Goal: Entertainment & Leisure: Browse casually

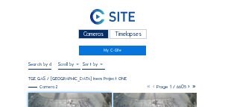
scroll to position [60, 0]
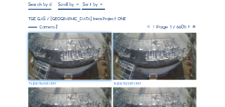
click at [66, 50] on img at bounding box center [70, 56] width 84 height 47
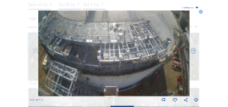
click at [202, 12] on icon at bounding box center [201, 12] width 4 height 4
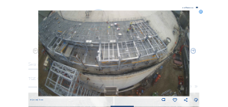
click at [200, 12] on icon at bounding box center [201, 12] width 4 height 4
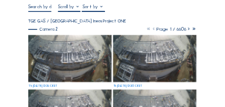
scroll to position [59, 0]
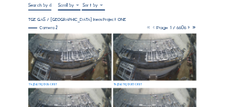
click at [58, 55] on img at bounding box center [70, 57] width 84 height 47
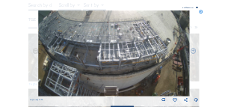
click at [201, 13] on icon at bounding box center [201, 12] width 4 height 4
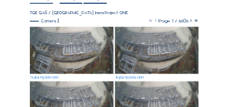
scroll to position [70, 0]
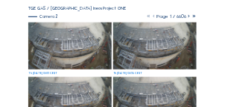
click at [58, 47] on img at bounding box center [70, 45] width 84 height 47
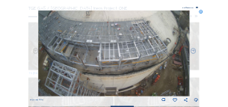
click at [196, 101] on icon at bounding box center [196, 100] width 4 height 6
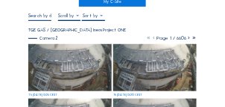
scroll to position [50, 0]
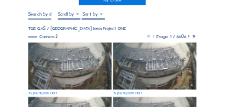
click at [43, 60] on img at bounding box center [70, 66] width 84 height 47
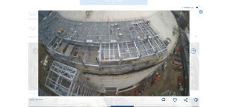
click at [202, 13] on icon at bounding box center [201, 12] width 4 height 4
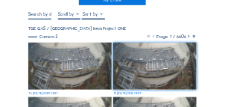
click at [40, 64] on img at bounding box center [70, 66] width 84 height 47
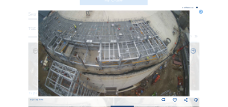
click at [201, 13] on icon at bounding box center [201, 12] width 4 height 4
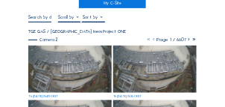
scroll to position [48, 0]
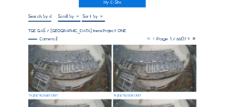
click at [47, 62] on img at bounding box center [70, 68] width 84 height 47
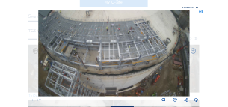
click at [202, 13] on icon at bounding box center [201, 12] width 4 height 4
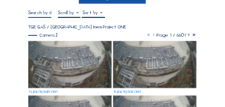
scroll to position [45, 0]
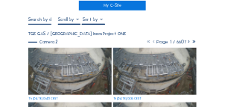
click at [60, 62] on img at bounding box center [70, 71] width 84 height 47
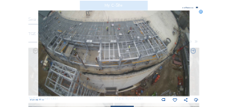
click at [201, 13] on icon at bounding box center [201, 12] width 4 height 4
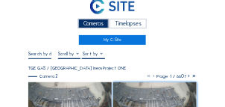
scroll to position [0, 0]
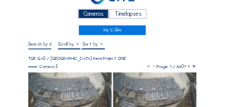
scroll to position [45, 0]
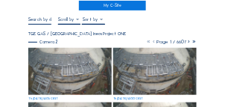
click at [40, 69] on img at bounding box center [70, 71] width 84 height 47
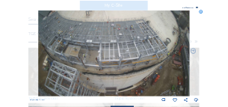
click at [200, 12] on icon at bounding box center [201, 12] width 4 height 4
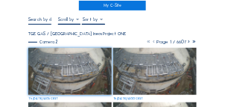
click at [46, 68] on img at bounding box center [70, 71] width 84 height 47
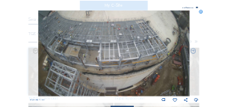
click at [200, 13] on icon at bounding box center [201, 12] width 4 height 4
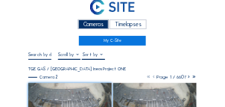
scroll to position [0, 0]
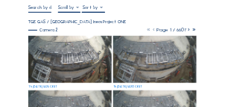
scroll to position [55, 0]
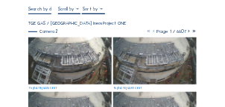
click at [53, 61] on img at bounding box center [70, 60] width 84 height 47
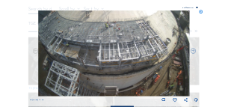
click at [200, 14] on icon at bounding box center [201, 12] width 4 height 4
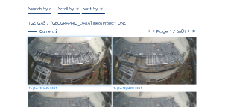
click at [43, 59] on img at bounding box center [70, 60] width 84 height 47
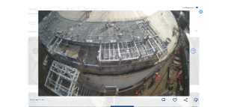
click at [201, 13] on icon at bounding box center [201, 12] width 4 height 4
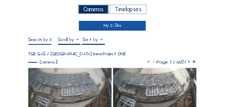
scroll to position [45, 0]
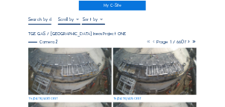
click at [49, 63] on img at bounding box center [70, 71] width 84 height 47
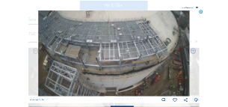
click at [204, 13] on div "Scroll to travel through time | Press 'Alt' Button + Scroll to Zoom | Click and…" at bounding box center [114, 53] width 228 height 107
click at [202, 13] on icon at bounding box center [201, 12] width 4 height 4
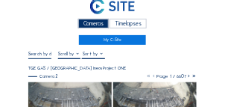
scroll to position [0, 0]
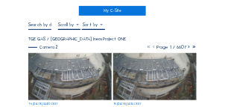
scroll to position [45, 0]
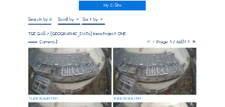
click at [62, 62] on img at bounding box center [70, 71] width 84 height 47
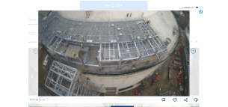
click at [202, 13] on icon at bounding box center [201, 12] width 4 height 4
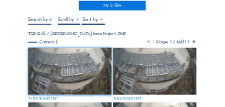
click at [43, 60] on img at bounding box center [70, 71] width 84 height 47
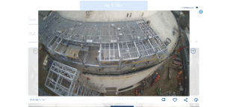
click at [200, 13] on icon at bounding box center [201, 12] width 4 height 4
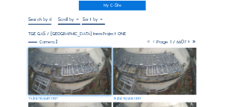
click at [54, 59] on img at bounding box center [70, 71] width 84 height 47
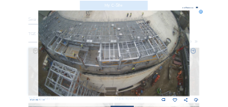
click at [202, 13] on icon at bounding box center [201, 12] width 4 height 4
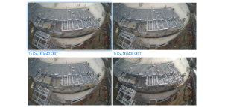
scroll to position [75, 0]
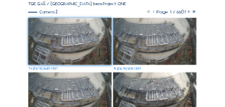
click at [63, 39] on img at bounding box center [70, 41] width 84 height 47
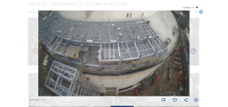
click at [200, 12] on icon at bounding box center [201, 12] width 4 height 4
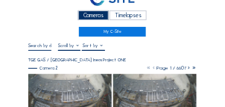
scroll to position [45, 0]
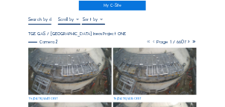
click at [55, 65] on img at bounding box center [70, 71] width 84 height 47
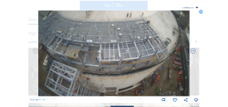
click at [202, 13] on icon at bounding box center [201, 12] width 4 height 4
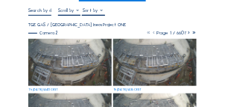
scroll to position [60, 0]
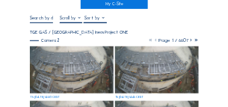
scroll to position [60, 0]
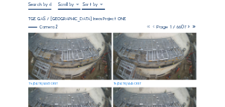
click at [53, 54] on img at bounding box center [70, 56] width 84 height 47
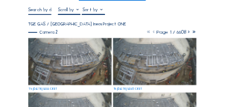
scroll to position [60, 0]
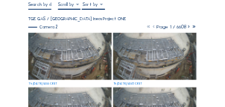
click at [58, 50] on img at bounding box center [70, 56] width 84 height 47
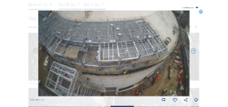
click at [201, 13] on icon at bounding box center [201, 12] width 4 height 4
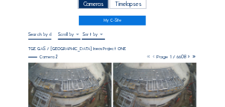
scroll to position [45, 0]
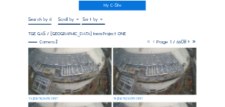
click at [59, 71] on img at bounding box center [70, 71] width 84 height 47
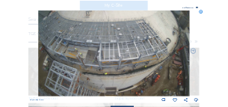
click at [199, 13] on div "Scroll to travel through time | Press 'Alt' Button + Scroll to Zoom | Click and…" at bounding box center [114, 53] width 228 height 107
click at [202, 12] on icon at bounding box center [201, 12] width 4 height 4
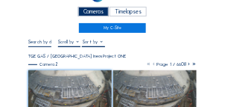
scroll to position [15, 0]
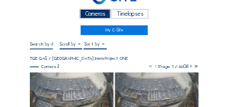
scroll to position [45, 0]
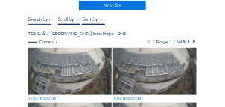
click at [44, 65] on img at bounding box center [70, 71] width 84 height 47
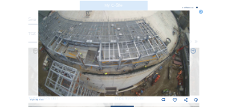
click at [45, 47] on img at bounding box center [114, 52] width 152 height 85
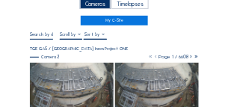
scroll to position [45, 0]
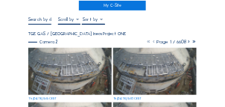
click at [52, 71] on img at bounding box center [70, 71] width 84 height 47
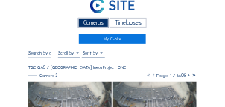
scroll to position [30, 0]
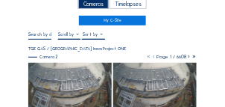
click at [93, 73] on img at bounding box center [70, 86] width 84 height 47
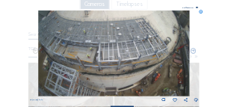
click at [202, 13] on icon at bounding box center [201, 12] width 4 height 4
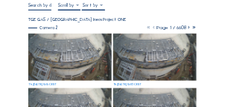
scroll to position [60, 0]
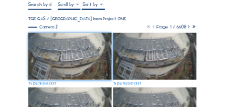
click at [49, 49] on img at bounding box center [70, 56] width 84 height 47
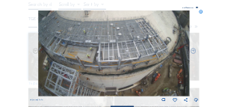
click at [200, 13] on icon at bounding box center [201, 12] width 4 height 4
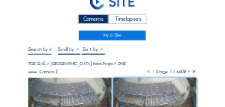
scroll to position [45, 0]
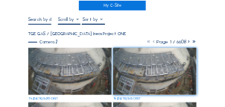
click at [76, 62] on img at bounding box center [70, 71] width 84 height 47
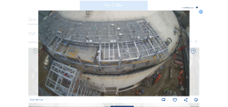
click at [201, 13] on icon at bounding box center [201, 12] width 4 height 4
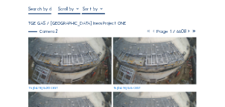
scroll to position [60, 0]
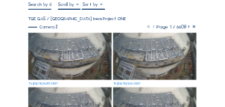
click at [61, 48] on img at bounding box center [70, 56] width 84 height 47
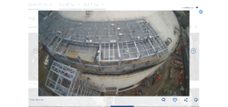
click at [202, 10] on icon at bounding box center [201, 12] width 4 height 4
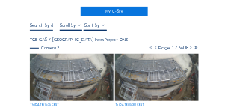
scroll to position [45, 0]
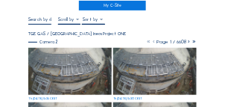
click at [54, 70] on img at bounding box center [70, 71] width 84 height 47
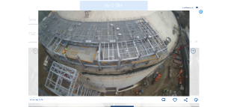
click at [66, 56] on img at bounding box center [114, 52] width 152 height 85
click at [195, 100] on icon at bounding box center [196, 100] width 4 height 6
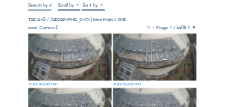
scroll to position [60, 0]
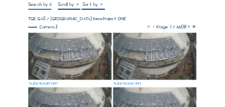
click at [53, 59] on img at bounding box center [70, 56] width 84 height 47
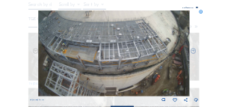
click at [201, 14] on icon at bounding box center [201, 12] width 4 height 4
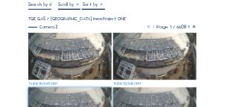
click at [58, 57] on img at bounding box center [70, 56] width 84 height 47
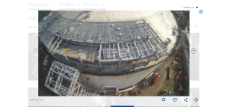
click at [202, 13] on icon at bounding box center [201, 12] width 4 height 4
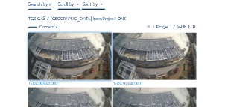
click at [52, 56] on img at bounding box center [70, 56] width 84 height 47
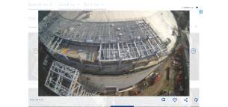
click at [200, 12] on icon at bounding box center [201, 12] width 4 height 4
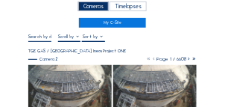
scroll to position [30, 0]
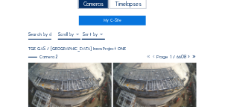
click at [69, 77] on img at bounding box center [70, 86] width 84 height 47
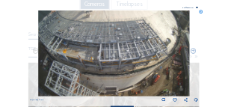
click at [200, 13] on icon at bounding box center [201, 12] width 4 height 4
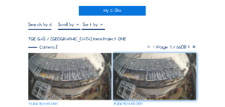
scroll to position [45, 0]
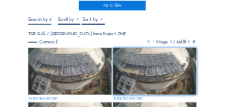
click at [67, 71] on img at bounding box center [70, 71] width 84 height 47
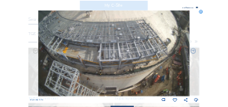
click at [10, 78] on div "Scroll to travel through time | Press 'Alt' Button + Scroll to Zoom | Click and…" at bounding box center [114, 53] width 228 height 107
click at [200, 13] on icon at bounding box center [201, 12] width 4 height 4
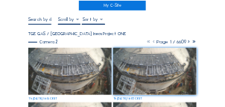
click at [62, 66] on img at bounding box center [70, 71] width 84 height 47
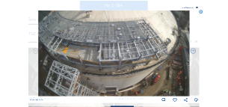
click at [202, 13] on icon at bounding box center [201, 12] width 4 height 4
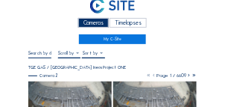
scroll to position [30, 0]
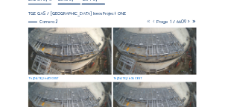
scroll to position [60, 0]
